Goal: Task Accomplishment & Management: Complete application form

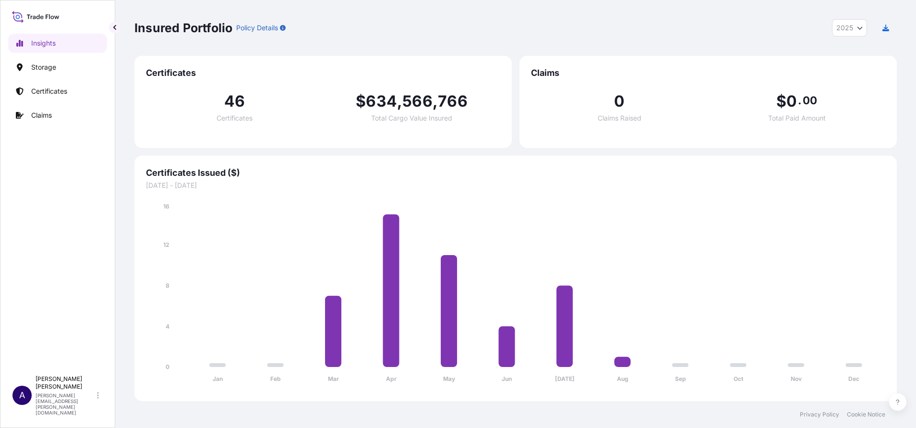
select select "2025"
click at [48, 89] on p "Certificates" at bounding box center [49, 91] width 36 height 10
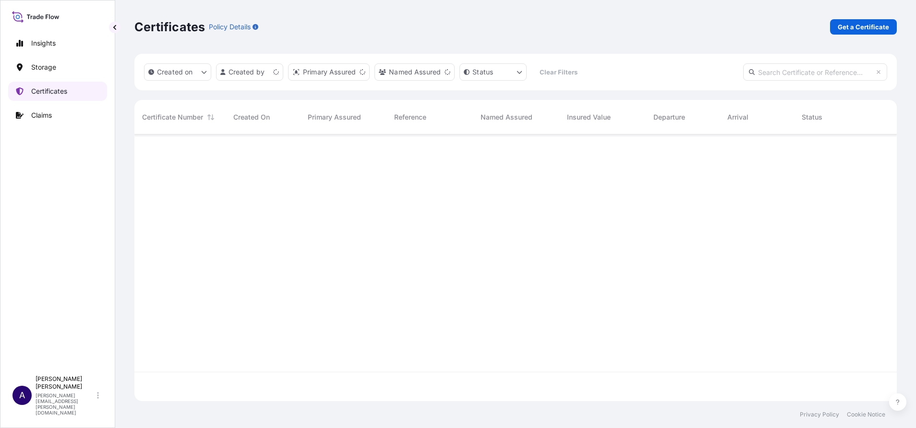
scroll to position [261, 751]
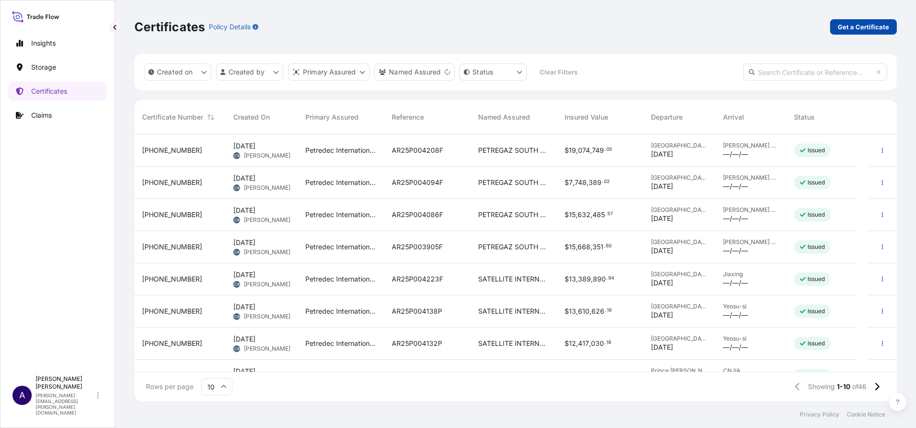
click at [863, 27] on p "Get a Certificate" at bounding box center [863, 27] width 51 height 10
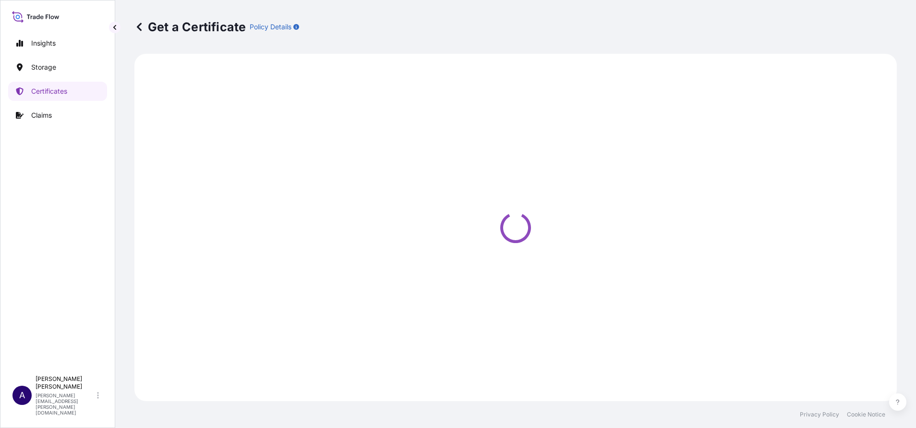
select select "Sea"
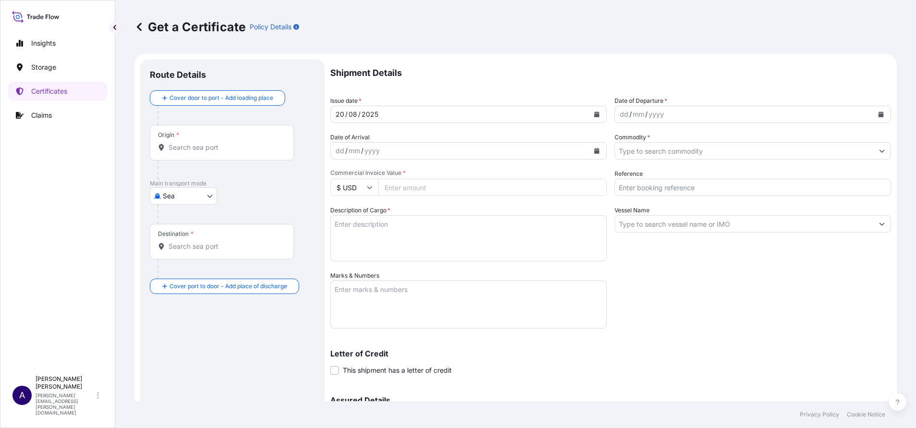
click at [221, 148] on input "Origin *" at bounding box center [225, 148] width 113 height 10
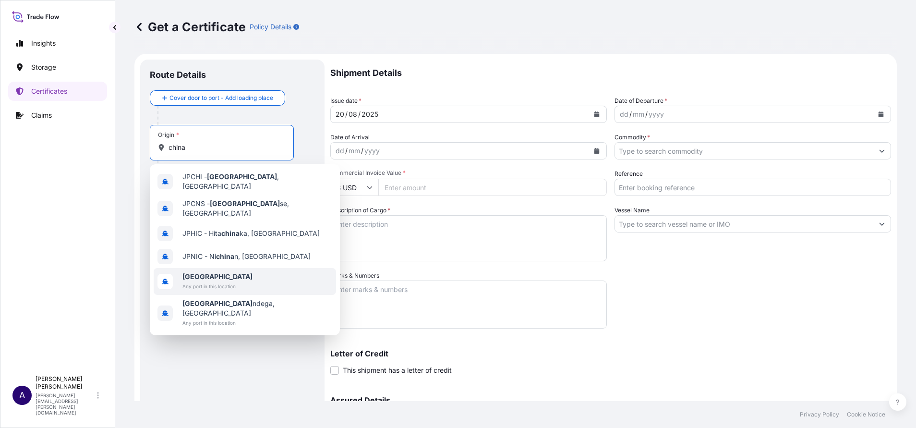
click at [180, 274] on div "[GEOGRAPHIC_DATA] Any port in this location" at bounding box center [245, 281] width 182 height 27
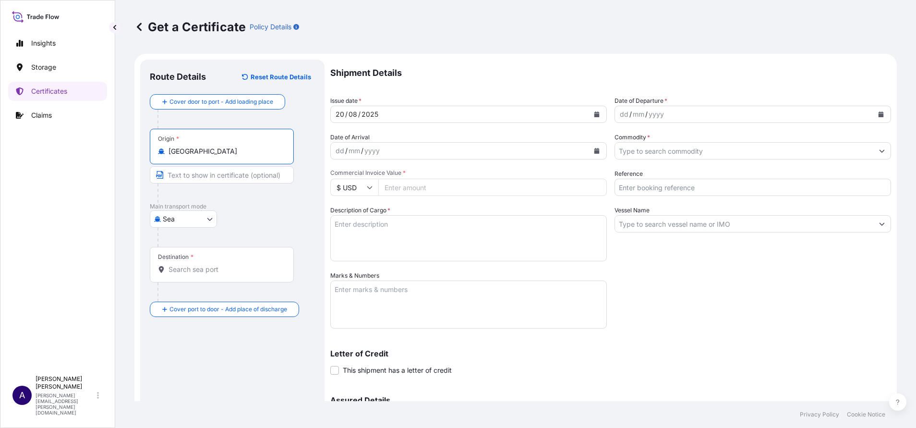
type input "[GEOGRAPHIC_DATA]"
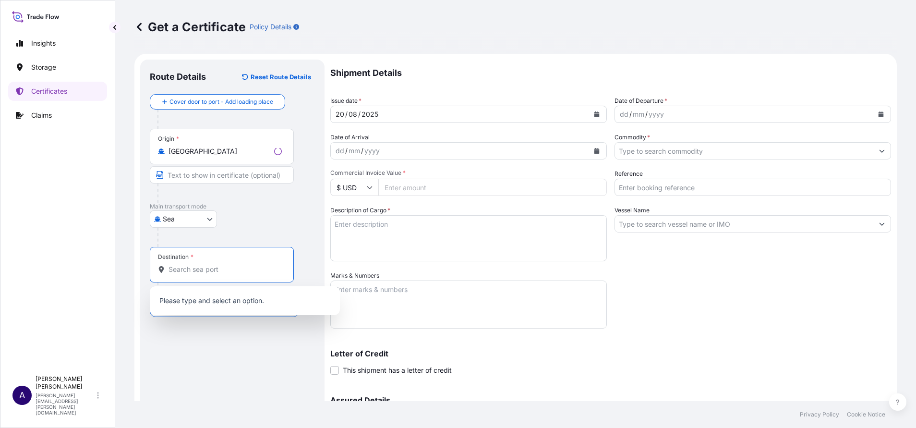
click at [195, 269] on input "Destination *" at bounding box center [225, 270] width 113 height 10
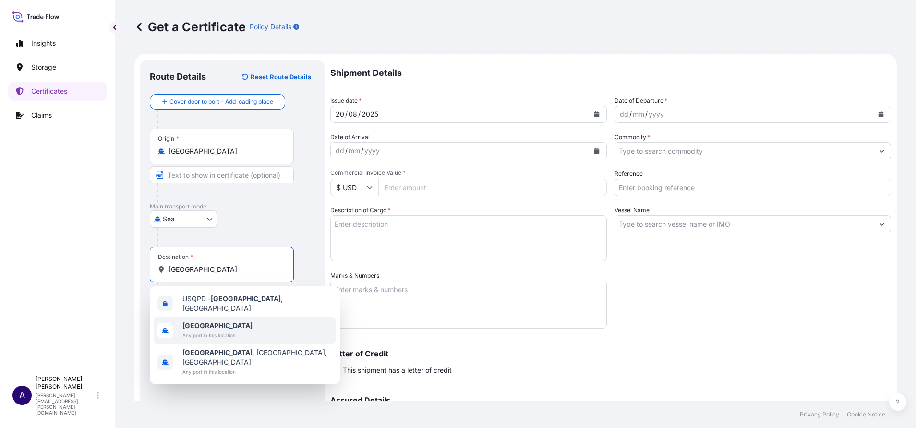
click at [195, 331] on span "Any port in this location" at bounding box center [217, 335] width 70 height 10
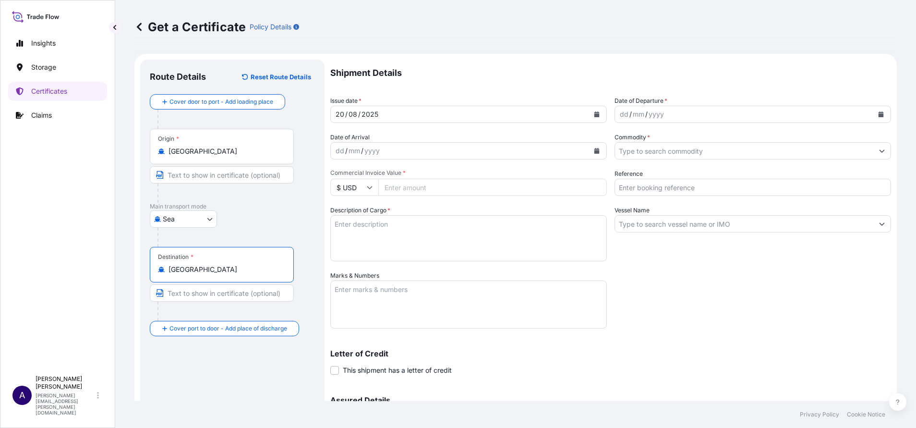
type input "[GEOGRAPHIC_DATA]"
click at [594, 116] on icon "Calendar" at bounding box center [596, 114] width 5 height 6
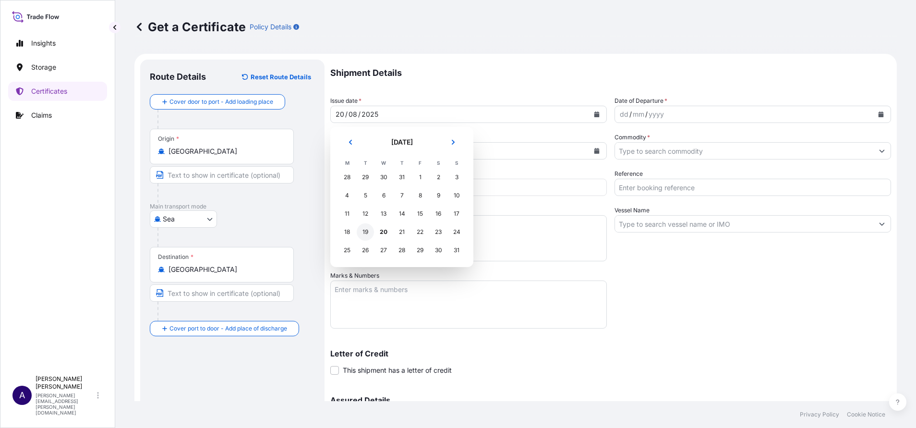
click at [369, 231] on div "19" at bounding box center [365, 231] width 17 height 17
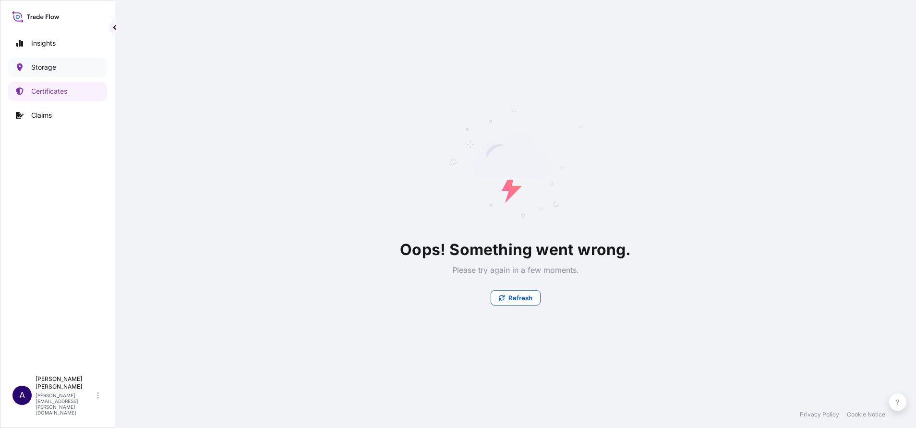
click at [36, 67] on p "Storage" at bounding box center [43, 67] width 25 height 10
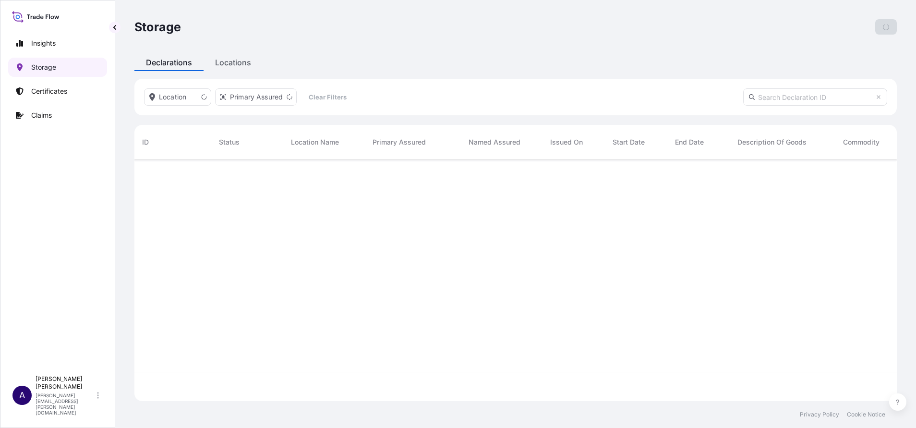
scroll to position [236, 751]
click at [873, 26] on p "Add Declaration" at bounding box center [864, 27] width 50 height 10
select select "USD"
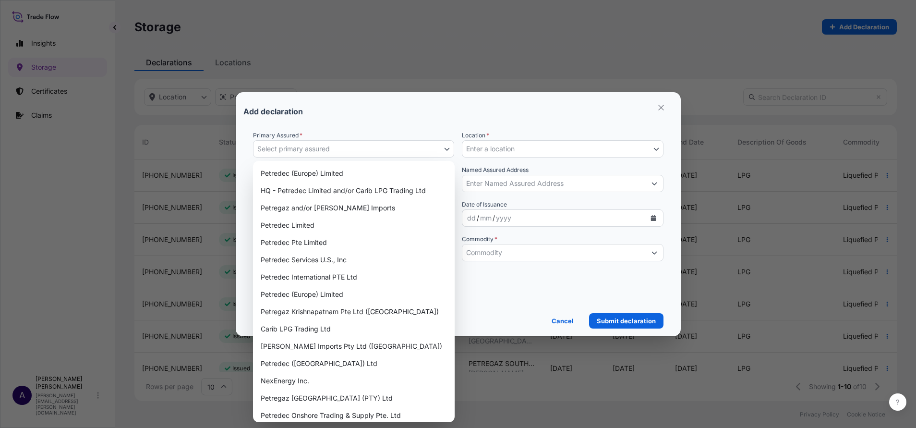
click at [446, 148] on icon "button" at bounding box center [447, 149] width 6 height 6
click at [296, 396] on div "Petregaz [GEOGRAPHIC_DATA] (PTY) Ltd" at bounding box center [354, 397] width 194 height 17
select select "31833"
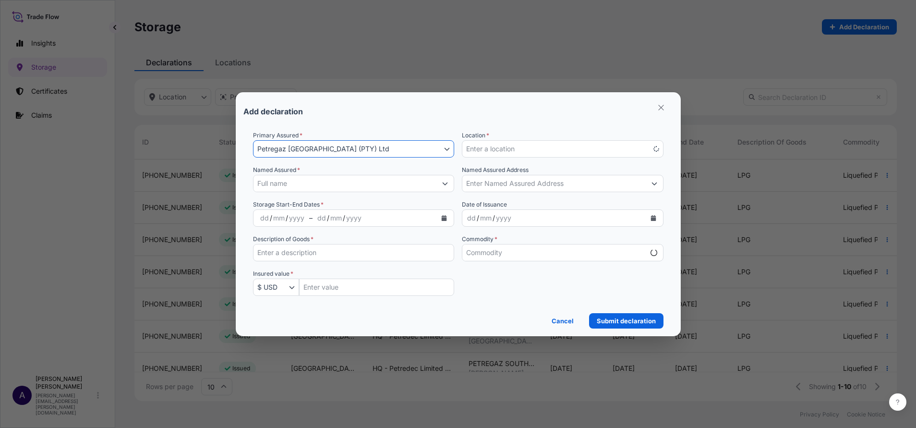
select select "mt"
click at [448, 181] on icon "Show suggestions" at bounding box center [445, 184] width 6 height 6
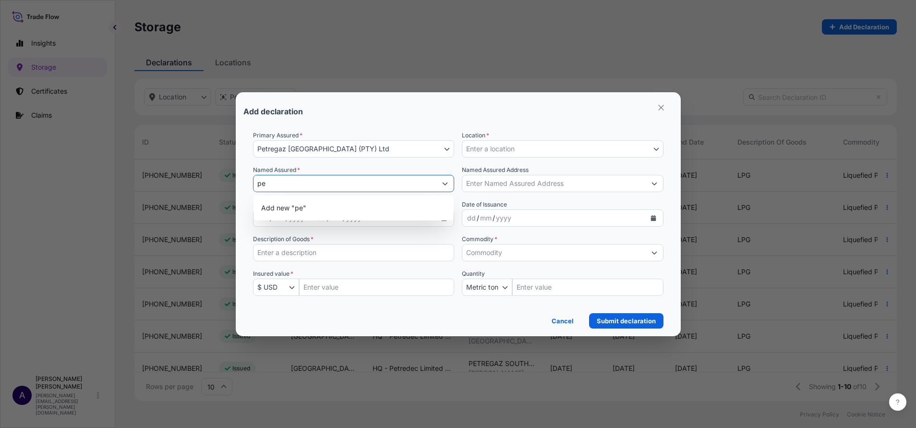
type input "p"
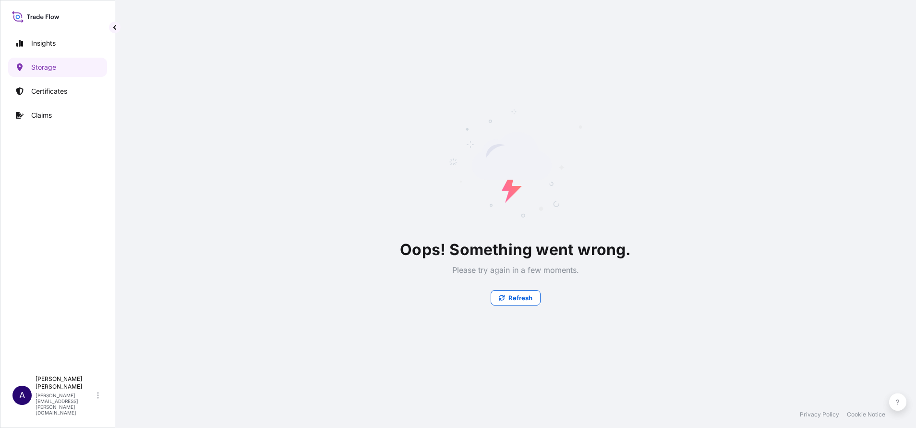
click at [454, 148] on icon at bounding box center [515, 163] width 134 height 134
click at [49, 44] on p "Insights" at bounding box center [43, 43] width 24 height 10
select select "2025"
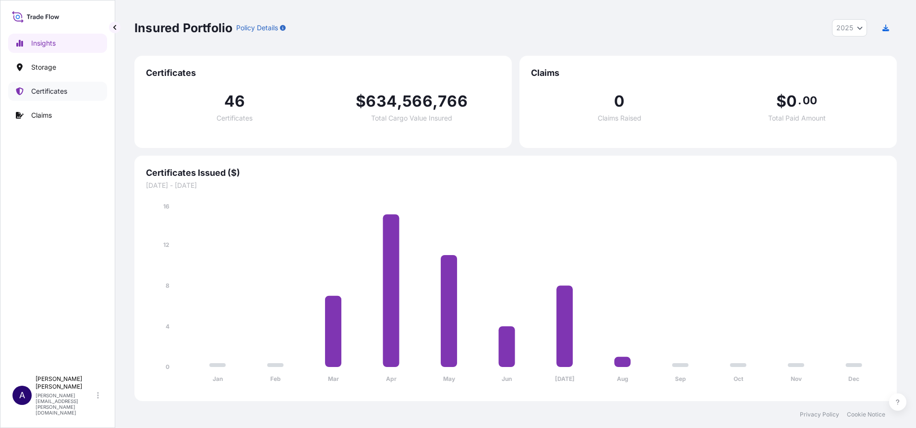
click at [59, 87] on p "Certificates" at bounding box center [49, 91] width 36 height 10
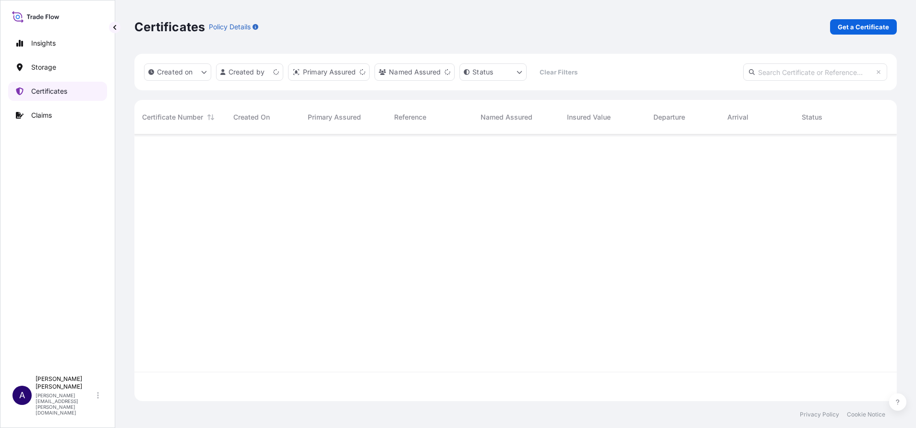
scroll to position [261, 751]
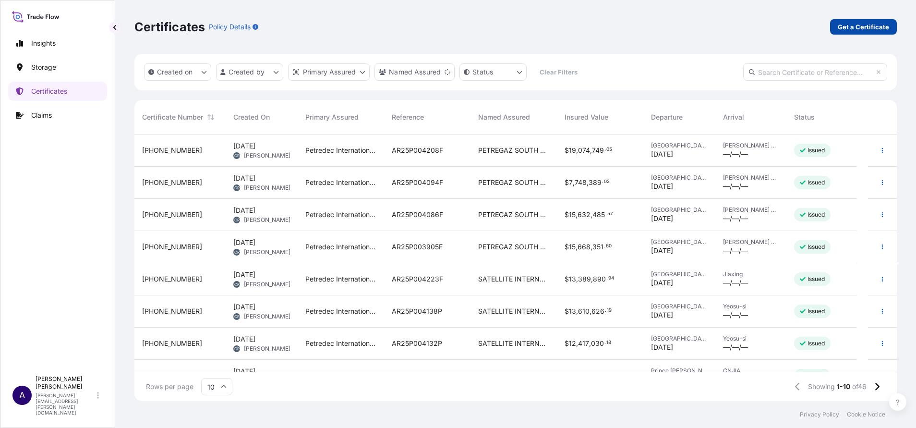
click at [847, 27] on p "Get a Certificate" at bounding box center [863, 27] width 51 height 10
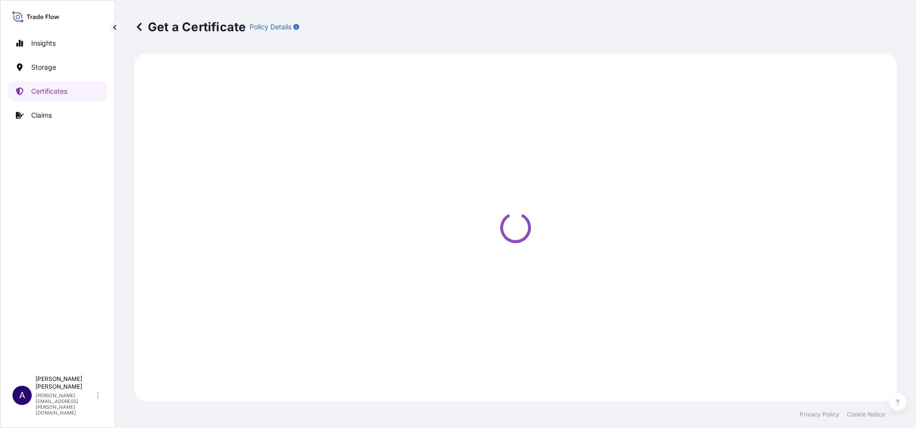
select select "Sea"
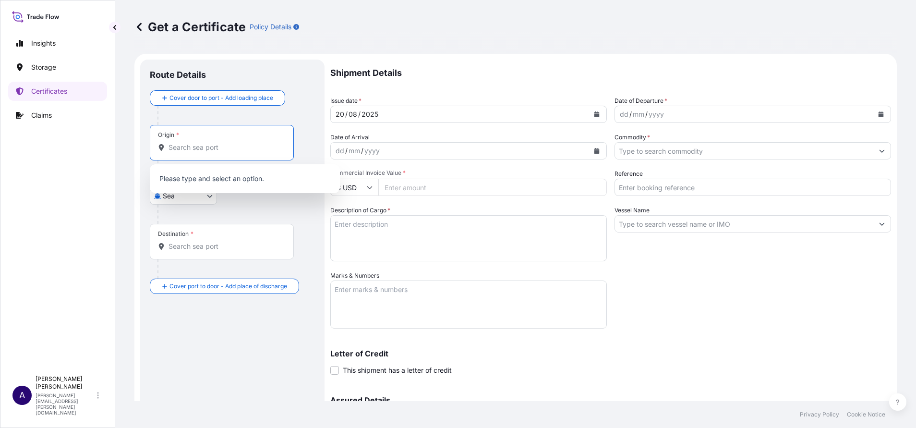
click at [216, 145] on input "Origin *" at bounding box center [225, 148] width 113 height 10
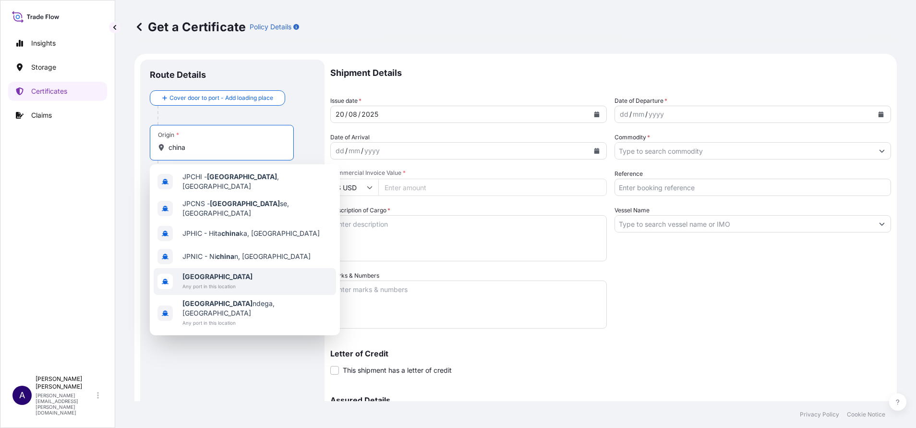
click at [197, 272] on b "[GEOGRAPHIC_DATA]" at bounding box center [217, 276] width 70 height 8
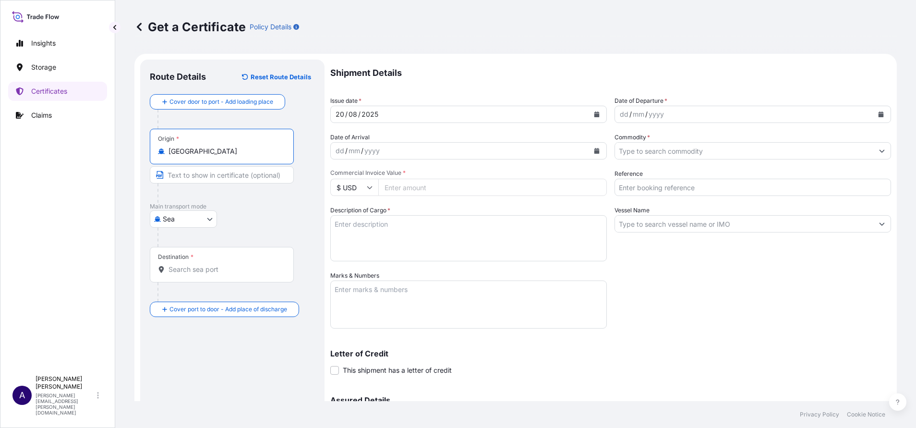
type input "[GEOGRAPHIC_DATA]"
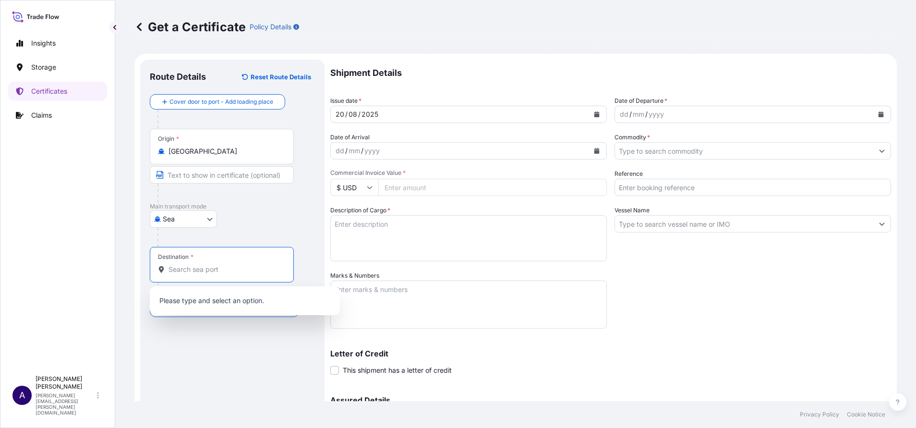
click at [194, 272] on input "Destination *" at bounding box center [225, 270] width 113 height 10
type input "[GEOGRAPHIC_DATA]"
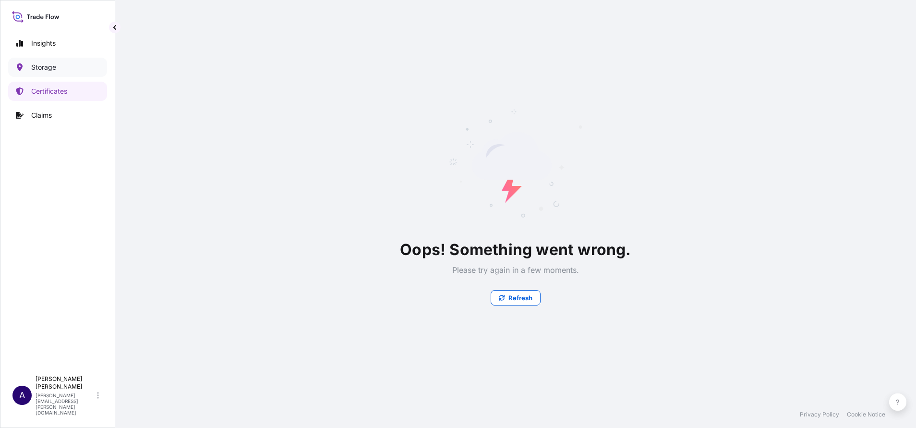
click at [50, 69] on p "Storage" at bounding box center [43, 67] width 25 height 10
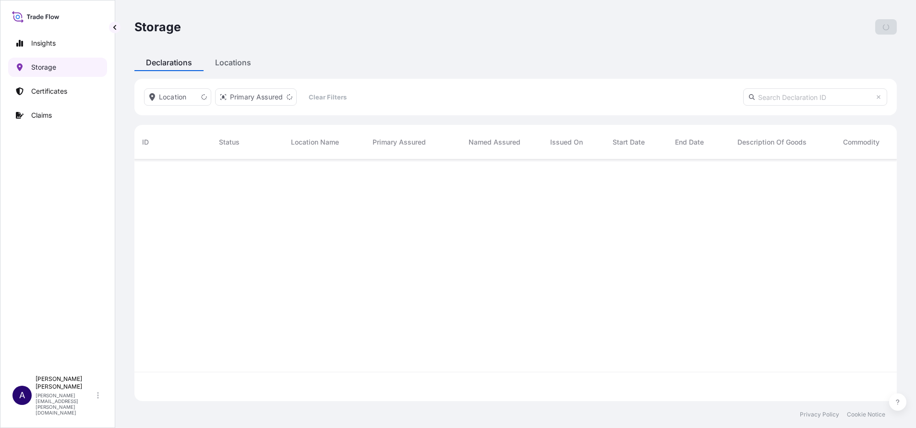
scroll to position [236, 751]
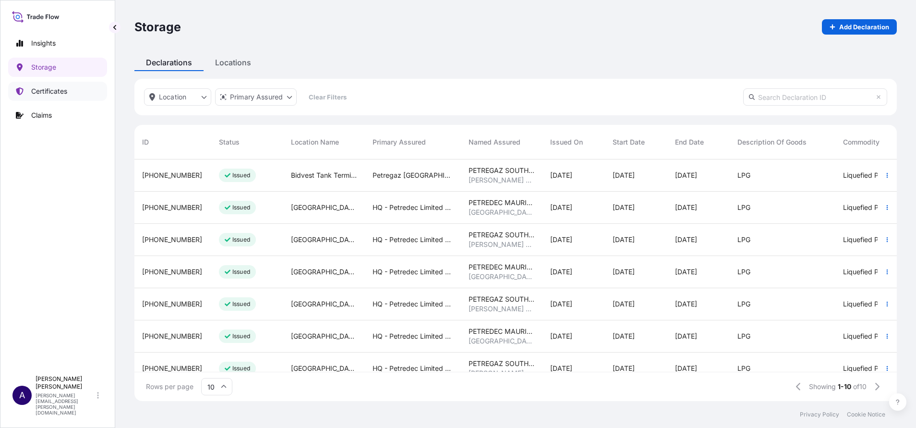
click at [54, 93] on p "Certificates" at bounding box center [49, 91] width 36 height 10
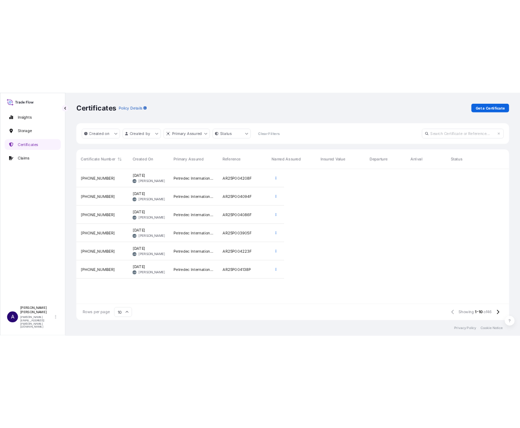
scroll to position [218, 355]
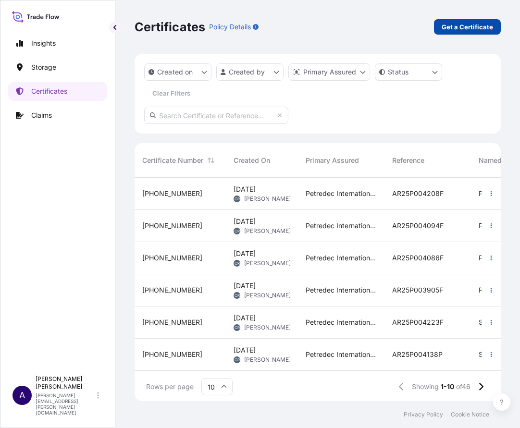
click at [465, 30] on p "Get a Certificate" at bounding box center [466, 27] width 51 height 10
select select "Sea"
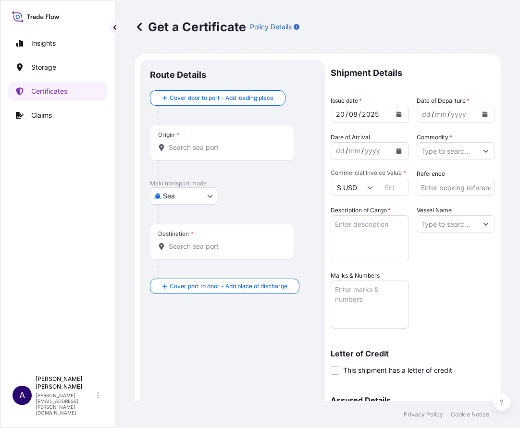
click at [225, 145] on input "Origin *" at bounding box center [225, 148] width 113 height 10
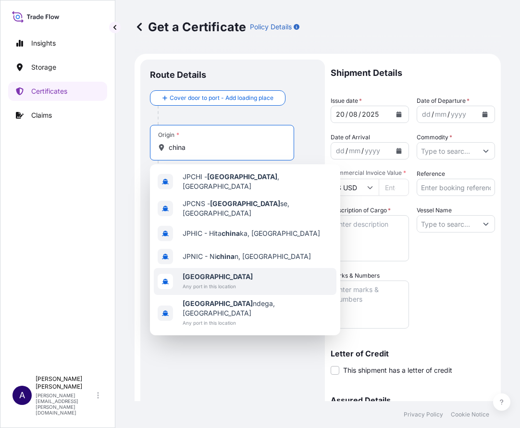
click at [197, 272] on b "[GEOGRAPHIC_DATA]" at bounding box center [217, 276] width 70 height 8
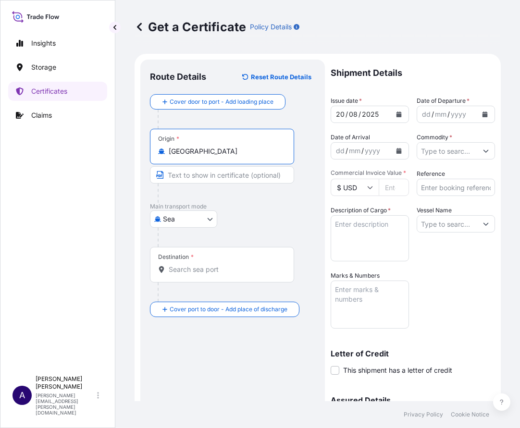
type input "[GEOGRAPHIC_DATA]"
click at [202, 269] on input "Destination *" at bounding box center [225, 270] width 113 height 10
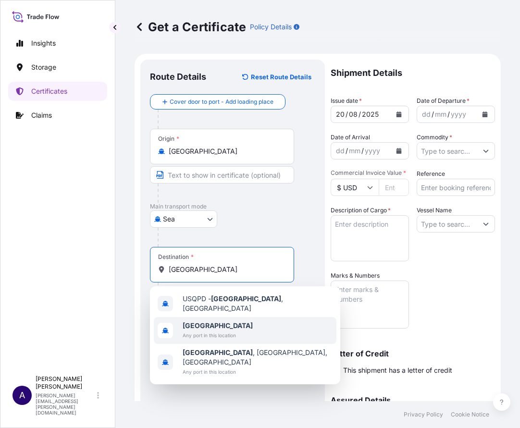
click at [200, 326] on span "[GEOGRAPHIC_DATA]" at bounding box center [217, 326] width 70 height 10
type input "[GEOGRAPHIC_DATA]"
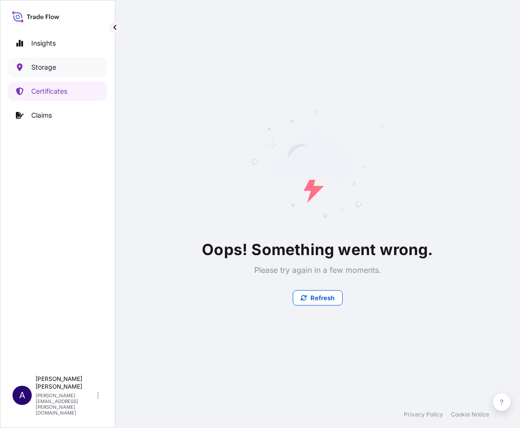
click at [36, 64] on p "Storage" at bounding box center [43, 67] width 25 height 10
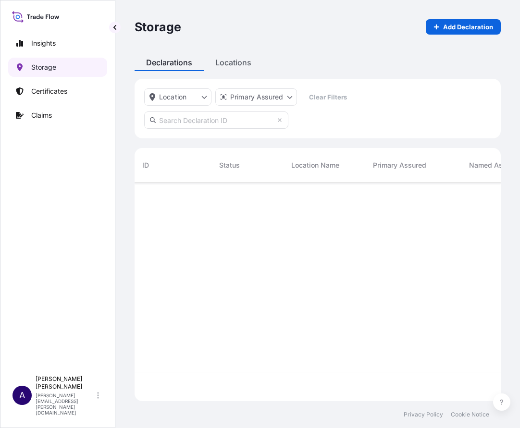
scroll to position [213, 355]
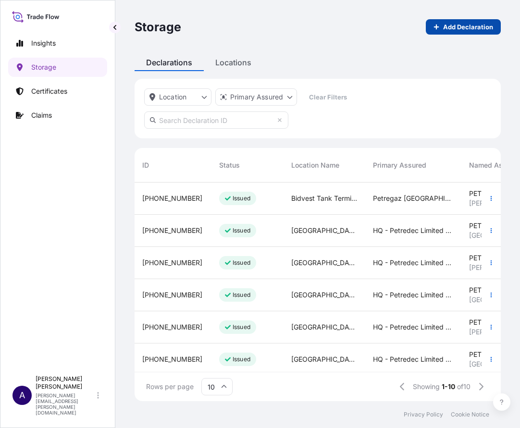
click at [471, 26] on p "Add Declaration" at bounding box center [468, 27] width 50 height 10
select select "USD"
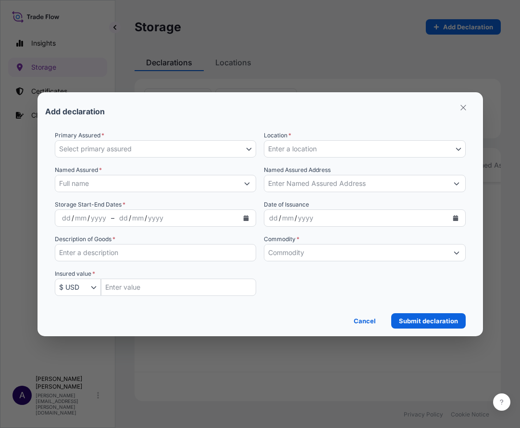
click at [253, 151] on button "Select primary assured" at bounding box center [156, 148] width 202 height 17
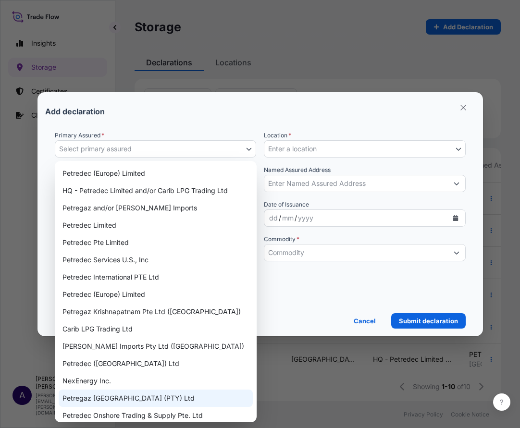
click at [128, 399] on div "Petregaz [GEOGRAPHIC_DATA] (PTY) Ltd" at bounding box center [156, 397] width 194 height 17
select select "31833"
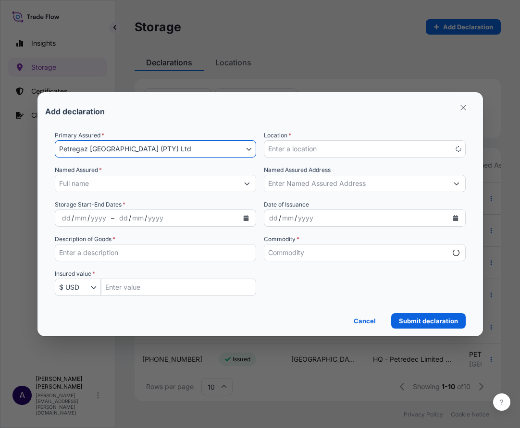
select select "mt"
click at [248, 181] on icon "Show suggestions" at bounding box center [247, 184] width 6 height 6
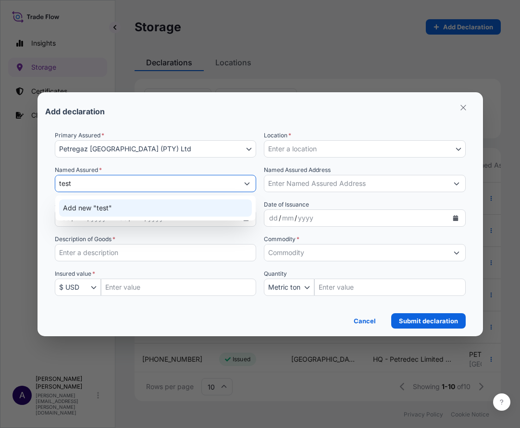
click at [116, 210] on div "Add new "test"" at bounding box center [155, 207] width 193 height 17
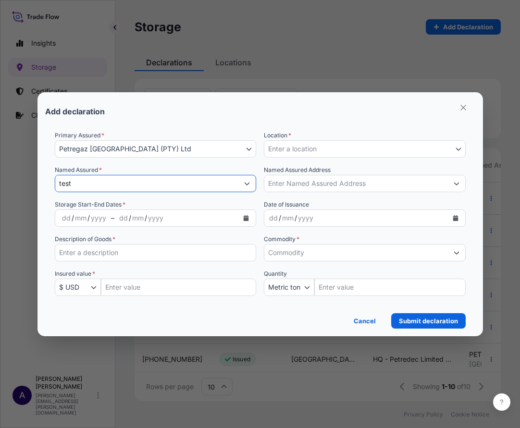
type input "test"
click at [248, 142] on button "Petregaz [GEOGRAPHIC_DATA] (PTY) Ltd" at bounding box center [156, 148] width 202 height 17
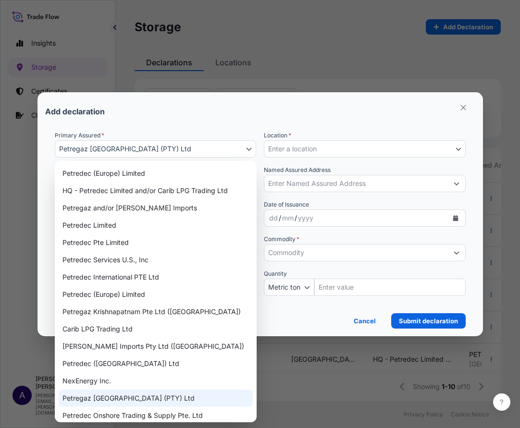
scroll to position [23, 0]
